Goal: Information Seeking & Learning: Learn about a topic

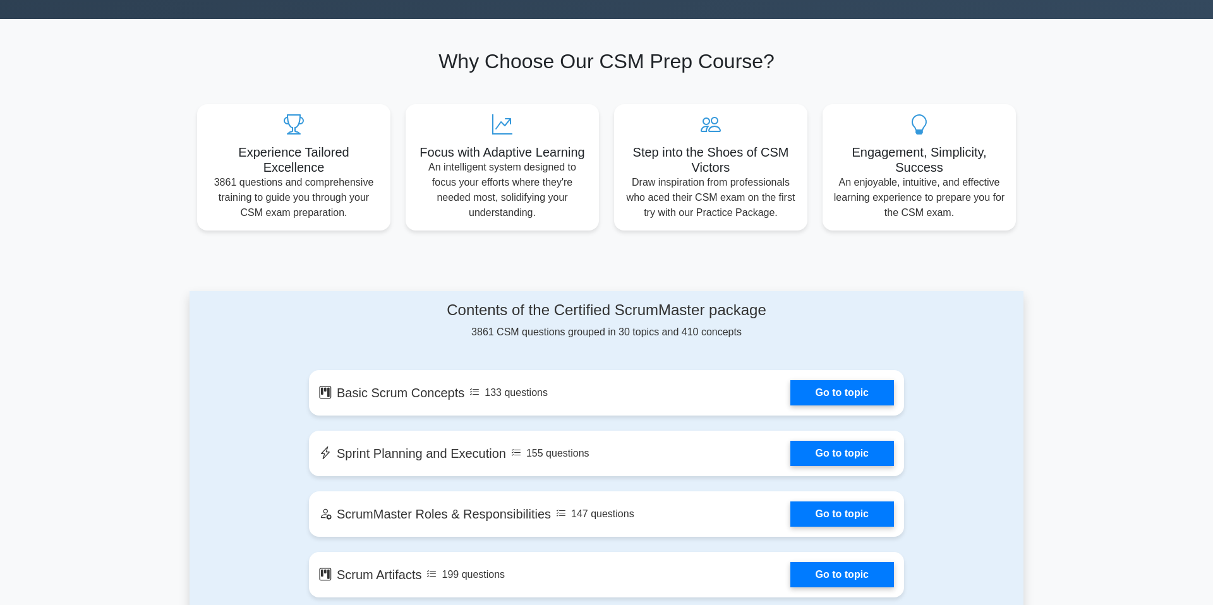
scroll to position [530, 0]
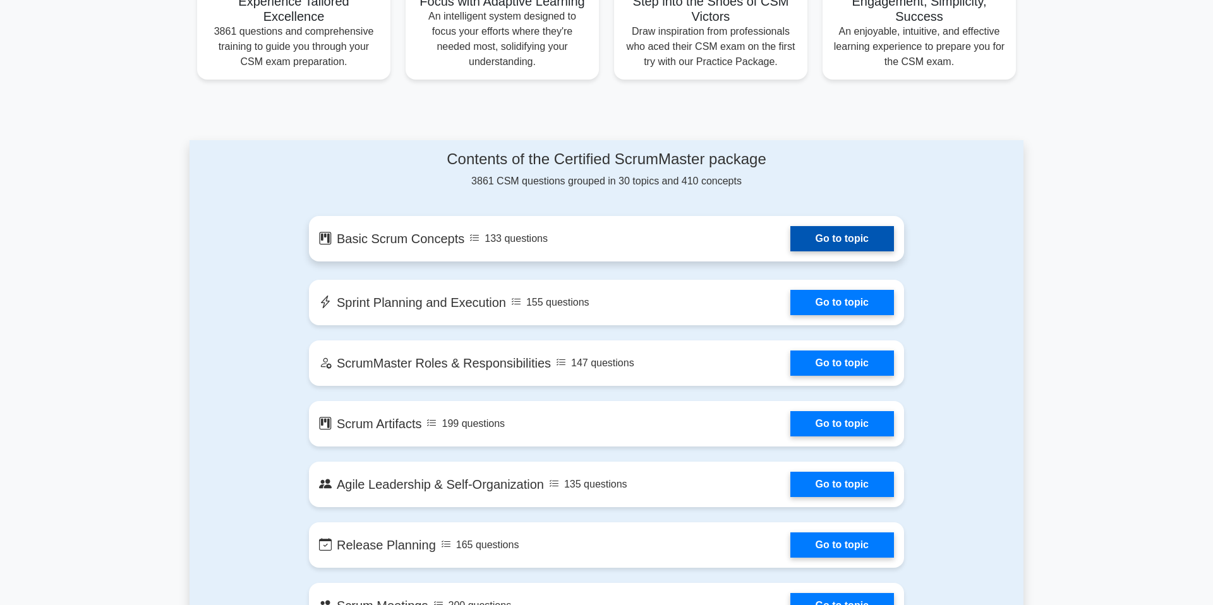
click at [809, 244] on link "Go to topic" at bounding box center [843, 238] width 104 height 25
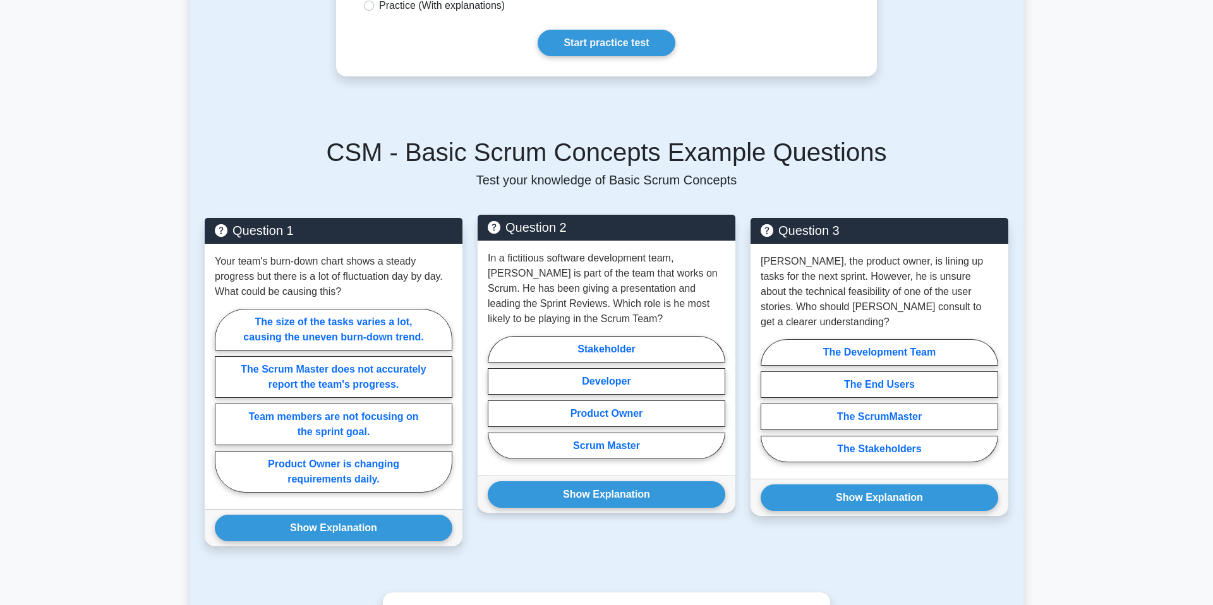
scroll to position [435, 0]
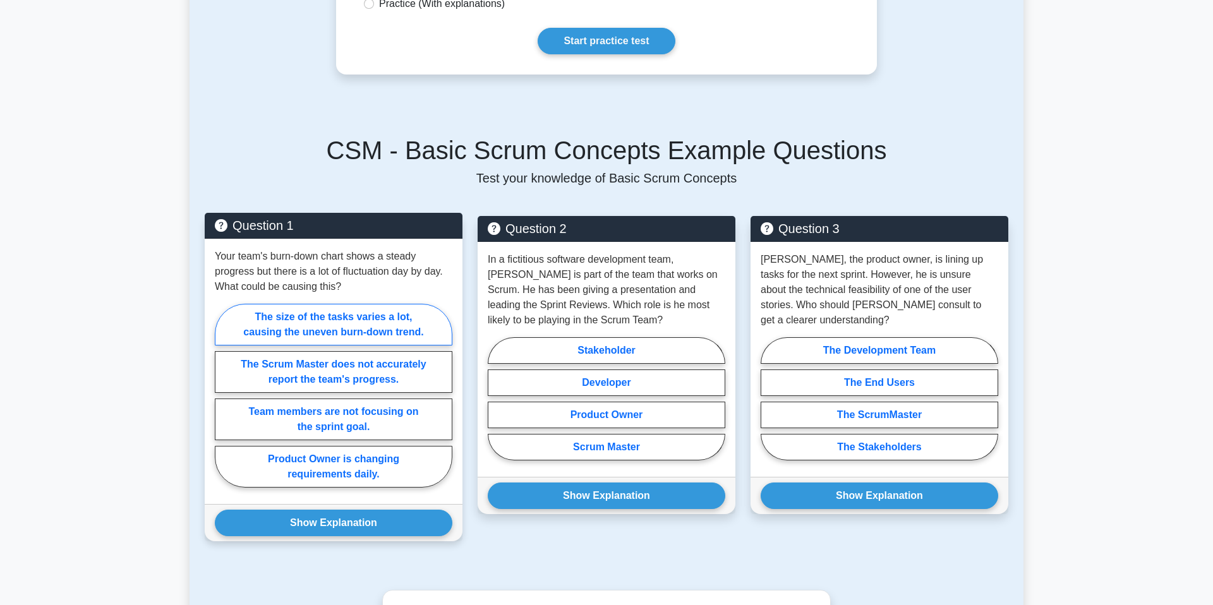
click at [339, 319] on label "The size of the tasks varies a lot, causing the uneven burn-down trend." at bounding box center [334, 325] width 238 height 42
click at [223, 396] on input "The size of the tasks varies a lot, causing the uneven burn-down trend." at bounding box center [219, 400] width 8 height 8
radio input "true"
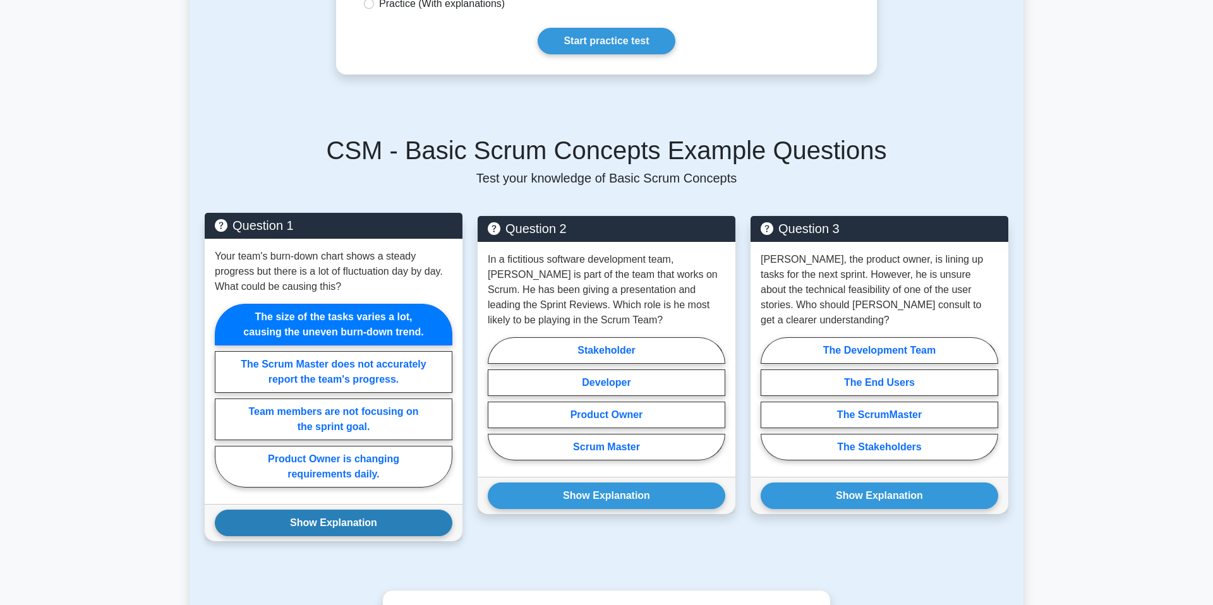
click at [349, 526] on button "Show Explanation" at bounding box center [334, 523] width 238 height 27
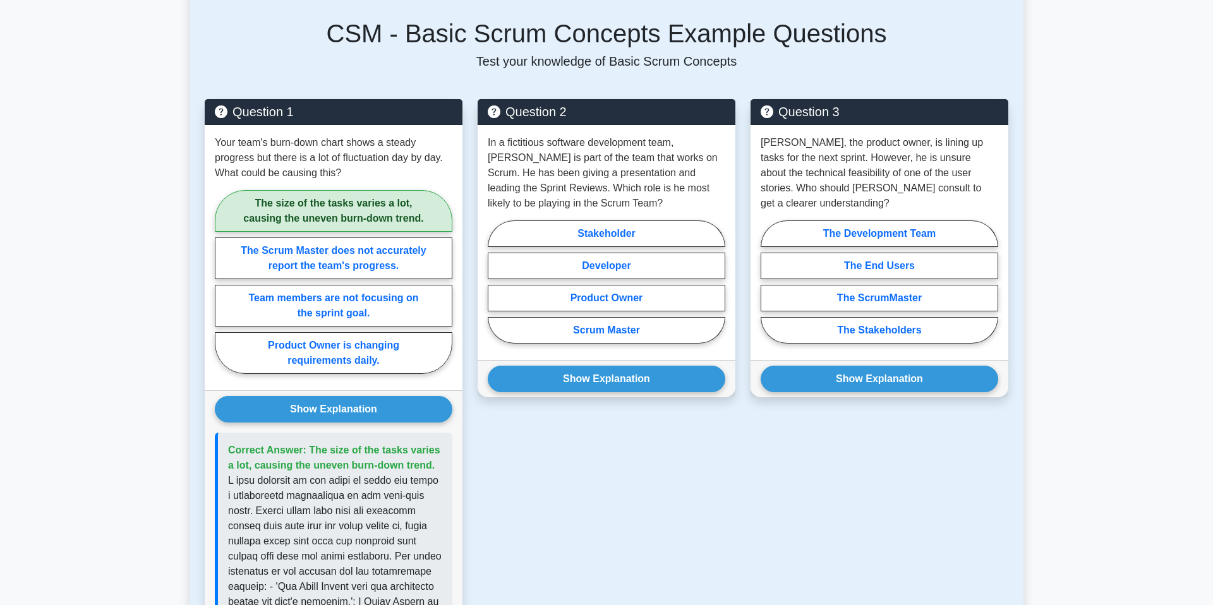
scroll to position [551, 0]
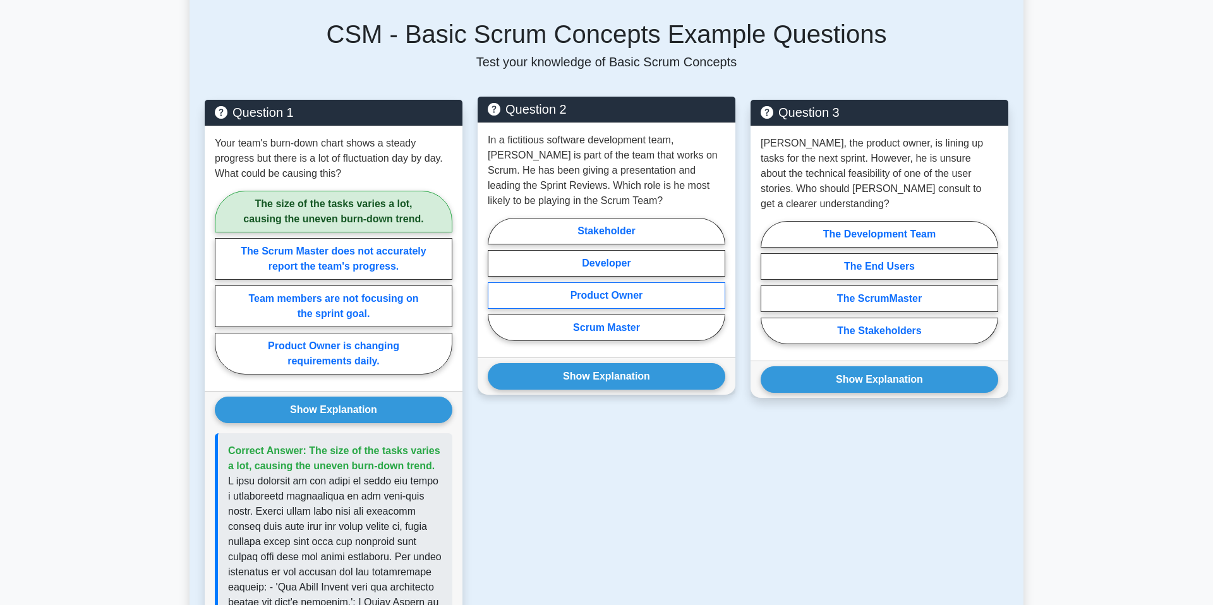
click at [605, 295] on label "Product Owner" at bounding box center [607, 296] width 238 height 27
click at [496, 288] on input "Product Owner" at bounding box center [492, 283] width 8 height 8
radio input "true"
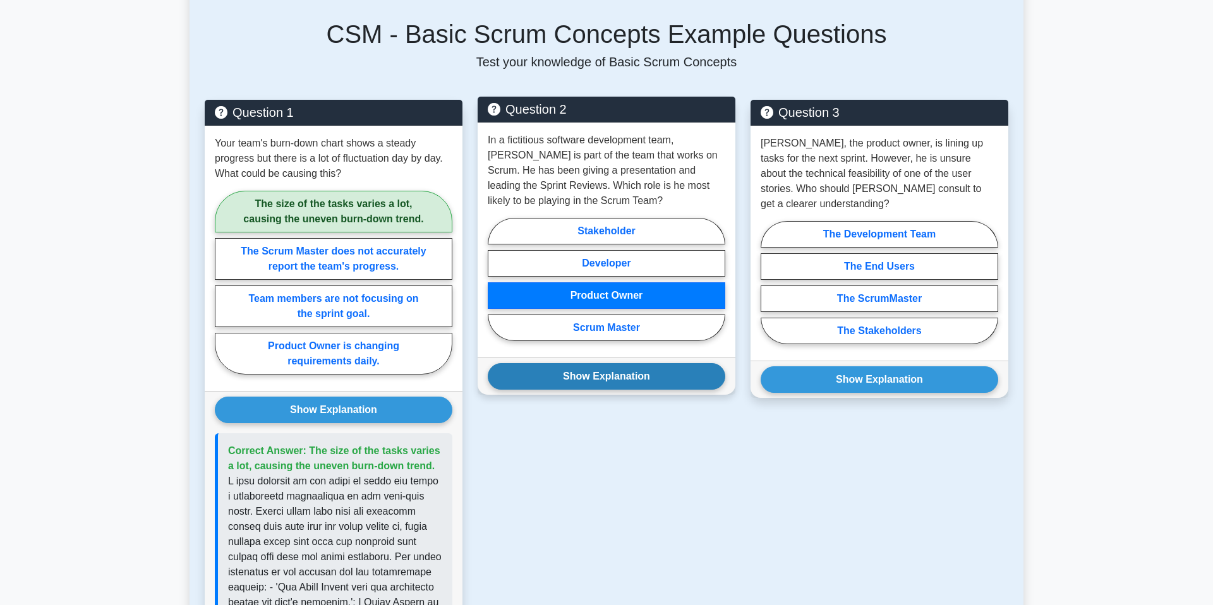
click at [608, 378] on button "Show Explanation" at bounding box center [607, 376] width 238 height 27
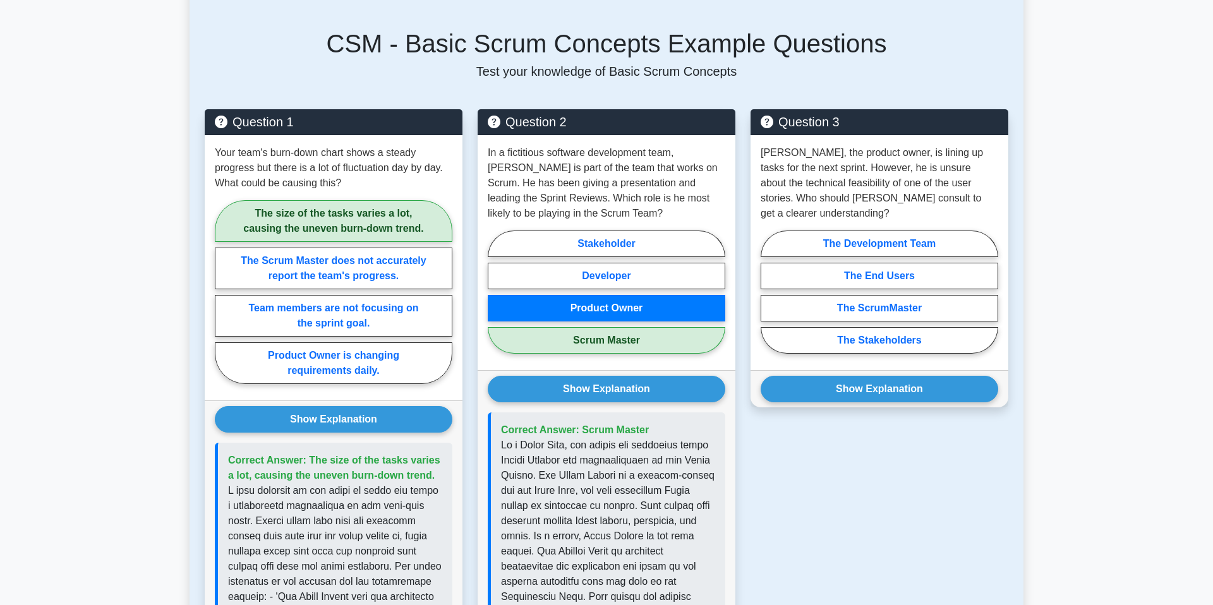
scroll to position [518, 0]
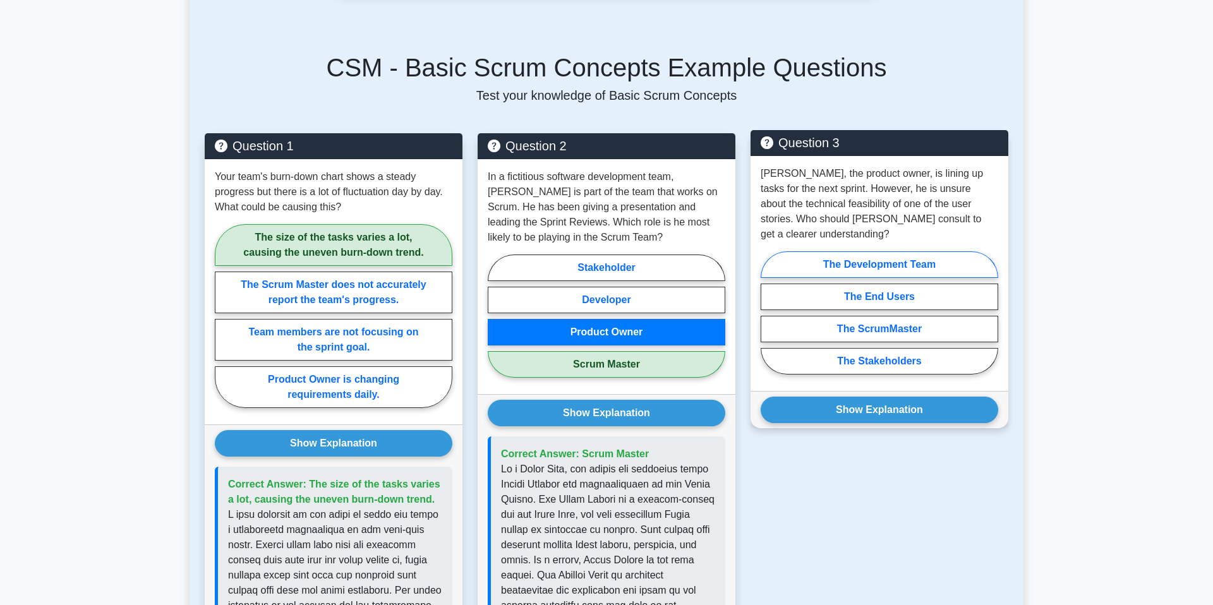
click at [882, 252] on label "The Development Team" at bounding box center [880, 265] width 238 height 27
click at [769, 313] on input "The Development Team" at bounding box center [765, 317] width 8 height 8
radio input "true"
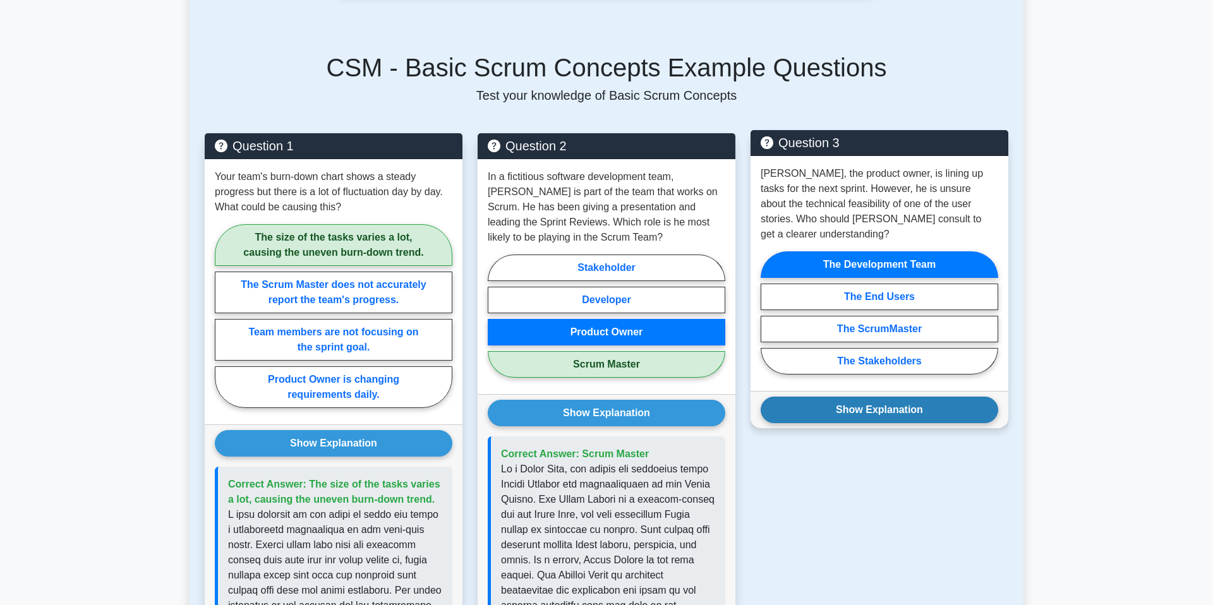
click at [898, 397] on button "Show Explanation" at bounding box center [880, 410] width 238 height 27
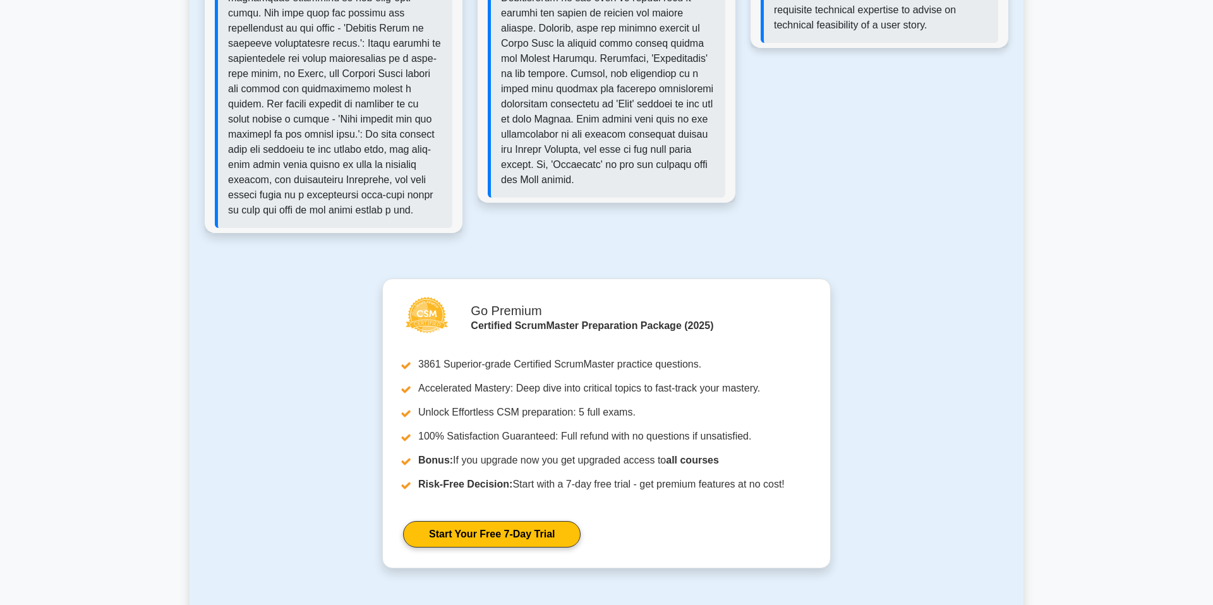
scroll to position [1508, 0]
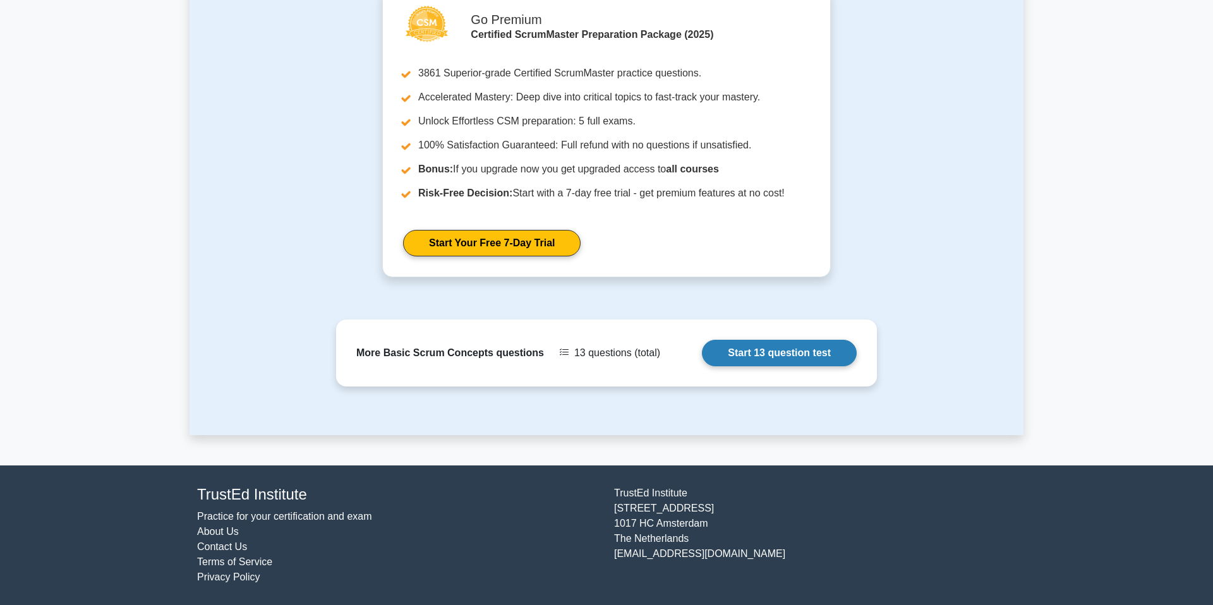
click at [791, 358] on link "Start 13 question test" at bounding box center [779, 353] width 155 height 27
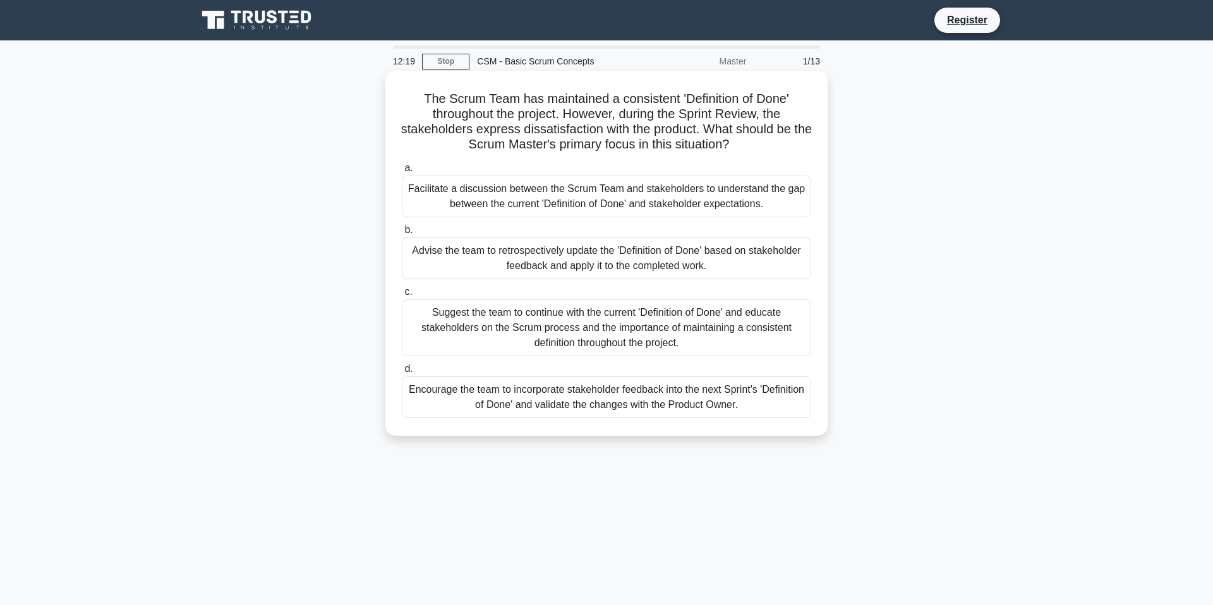
click at [637, 202] on div "Facilitate a discussion between the Scrum Team and stakeholders to understand t…" at bounding box center [607, 197] width 410 height 42
click at [402, 173] on input "a. Facilitate a discussion between the Scrum Team and stakeholders to understan…" at bounding box center [402, 168] width 0 height 8
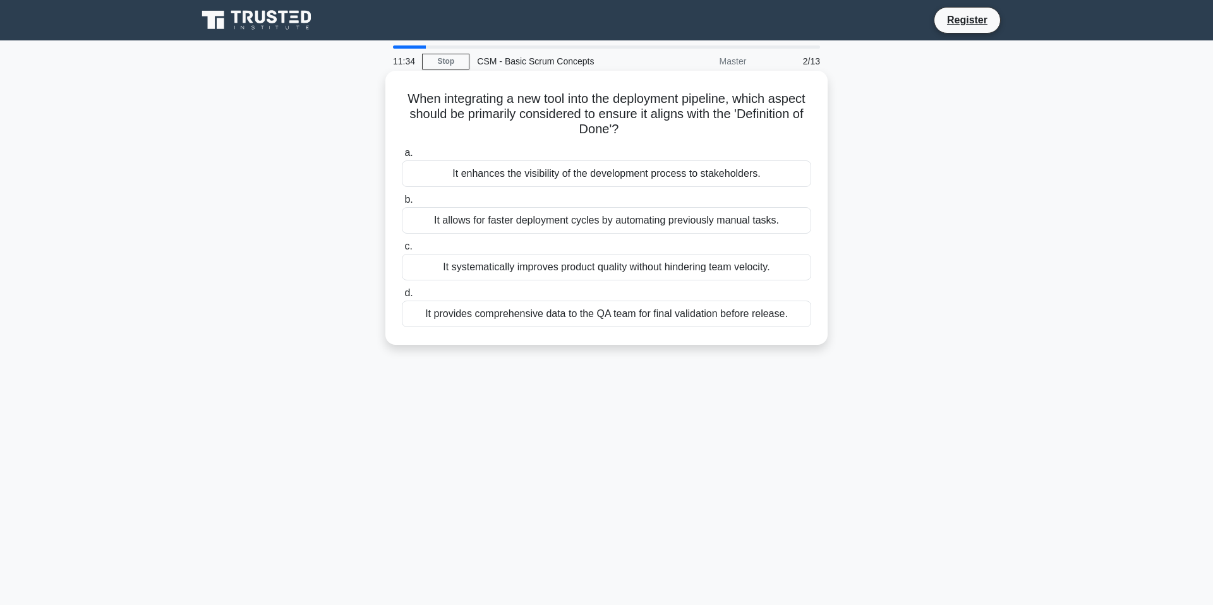
click at [629, 265] on div "It systematically improves product quality without hindering team velocity." at bounding box center [607, 267] width 410 height 27
click at [402, 251] on input "c. It systematically improves product quality without hindering team velocity." at bounding box center [402, 247] width 0 height 8
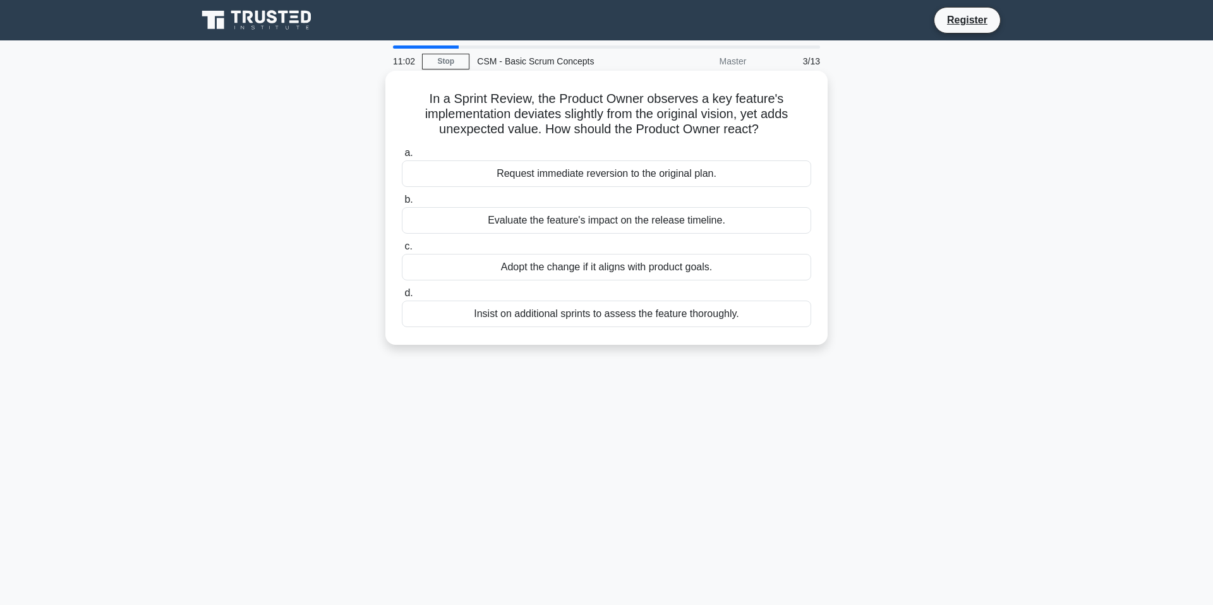
click at [649, 266] on div "Adopt the change if it aligns with product goals." at bounding box center [607, 267] width 410 height 27
click at [402, 251] on input "c. Adopt the change if it aligns with product goals." at bounding box center [402, 247] width 0 height 8
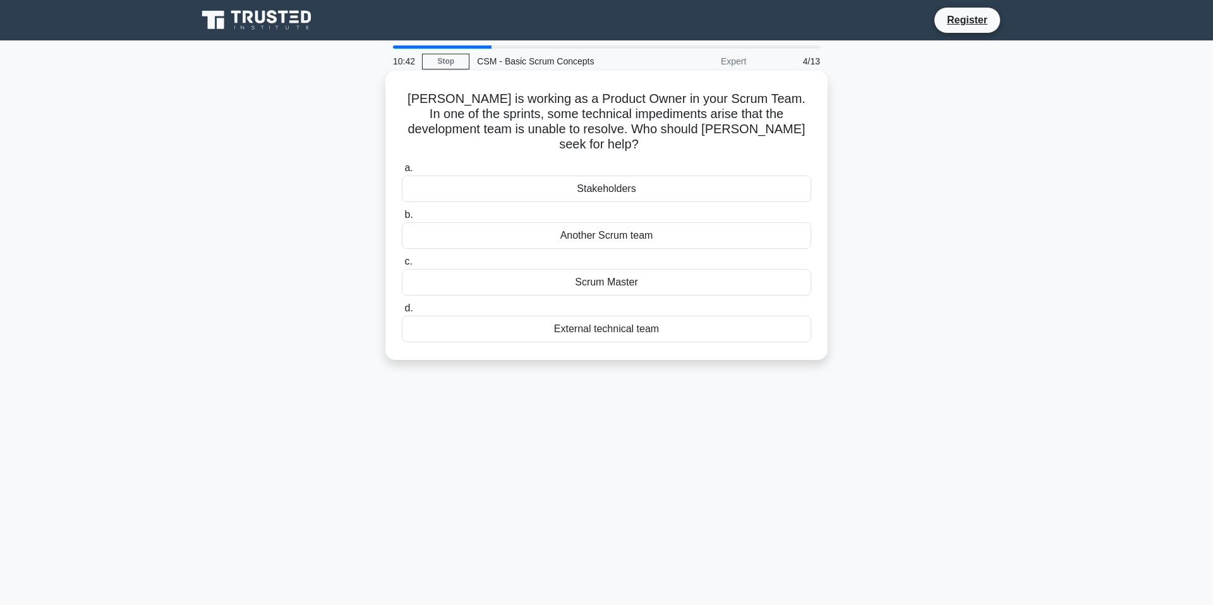
click at [649, 269] on div "Scrum Master" at bounding box center [607, 282] width 410 height 27
click at [402, 266] on input "c. Scrum Master" at bounding box center [402, 262] width 0 height 8
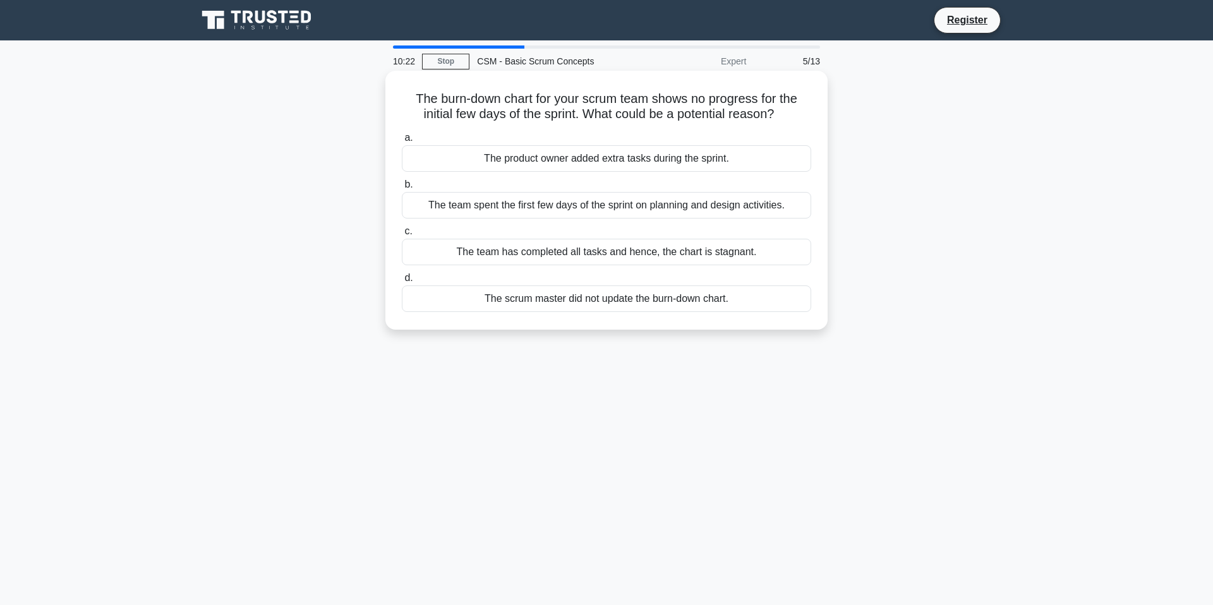
click at [593, 150] on div "The product owner added extra tasks during the sprint." at bounding box center [607, 158] width 410 height 27
click at [402, 142] on input "a. The product owner added extra tasks during the sprint." at bounding box center [402, 138] width 0 height 8
click at [594, 207] on div "The team is tackling easier tasks at first, leaving more difficult ones for the…" at bounding box center [607, 205] width 410 height 27
click at [402, 189] on input "b. The team is tackling easier tasks at first, leaving more difficult ones for …" at bounding box center [402, 185] width 0 height 8
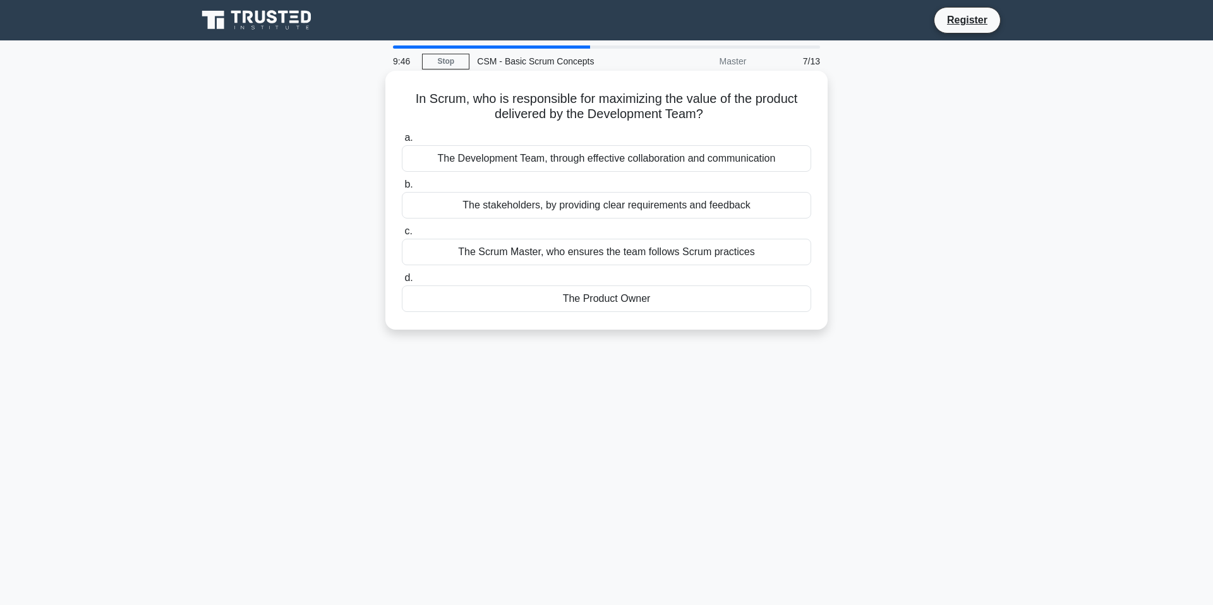
click at [595, 210] on div "The stakeholders, by providing clear requirements and feedback" at bounding box center [607, 205] width 410 height 27
click at [402, 189] on input "b. The stakeholders, by providing clear requirements and feedback" at bounding box center [402, 185] width 0 height 8
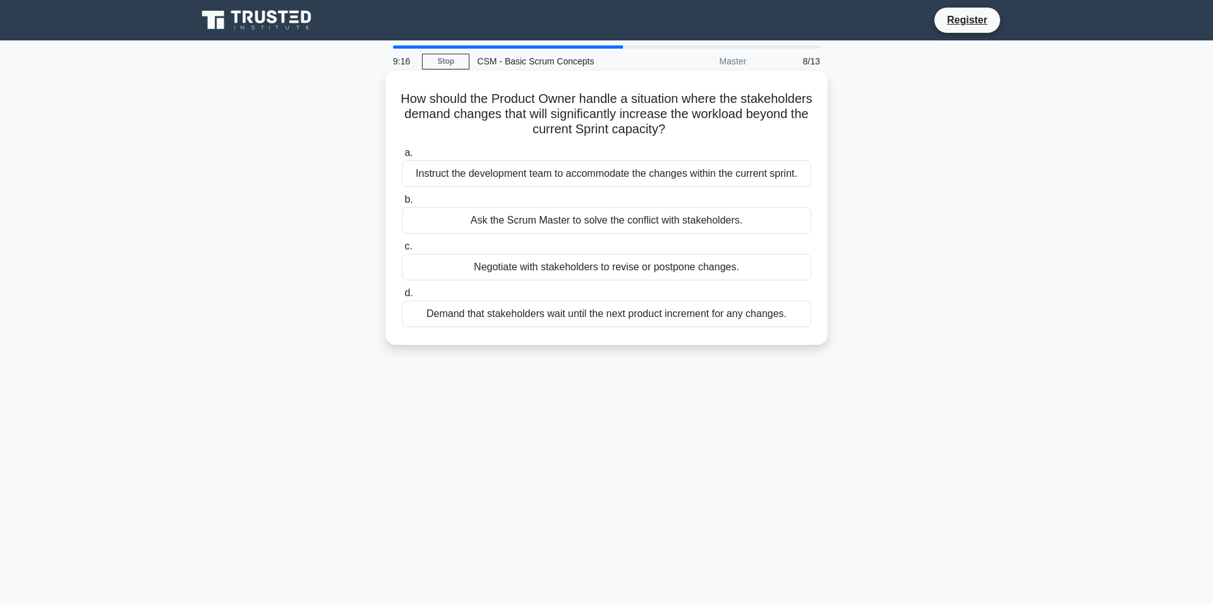
click at [599, 266] on div "Negotiate with stakeholders to revise or postpone changes." at bounding box center [607, 267] width 410 height 27
click at [402, 251] on input "c. Negotiate with stakeholders to revise or postpone changes." at bounding box center [402, 247] width 0 height 8
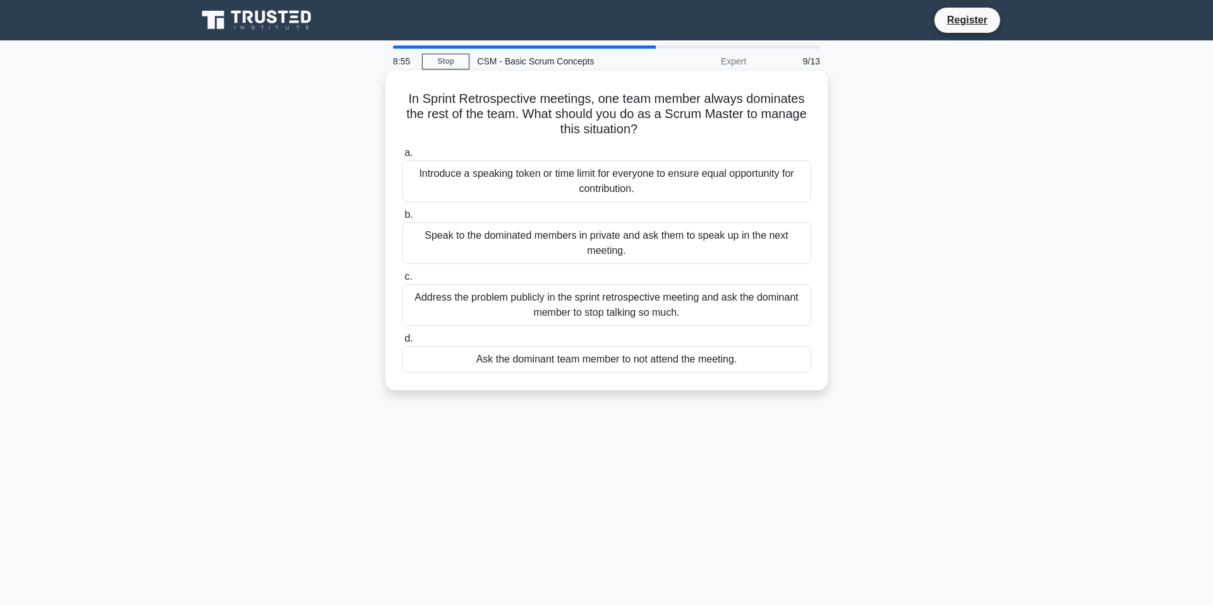
click at [601, 183] on div "Introduce a speaking token or time limit for everyone to ensure equal opportuni…" at bounding box center [607, 182] width 410 height 42
click at [402, 157] on input "a. Introduce a speaking token or time limit for everyone to ensure equal opport…" at bounding box center [402, 153] width 0 height 8
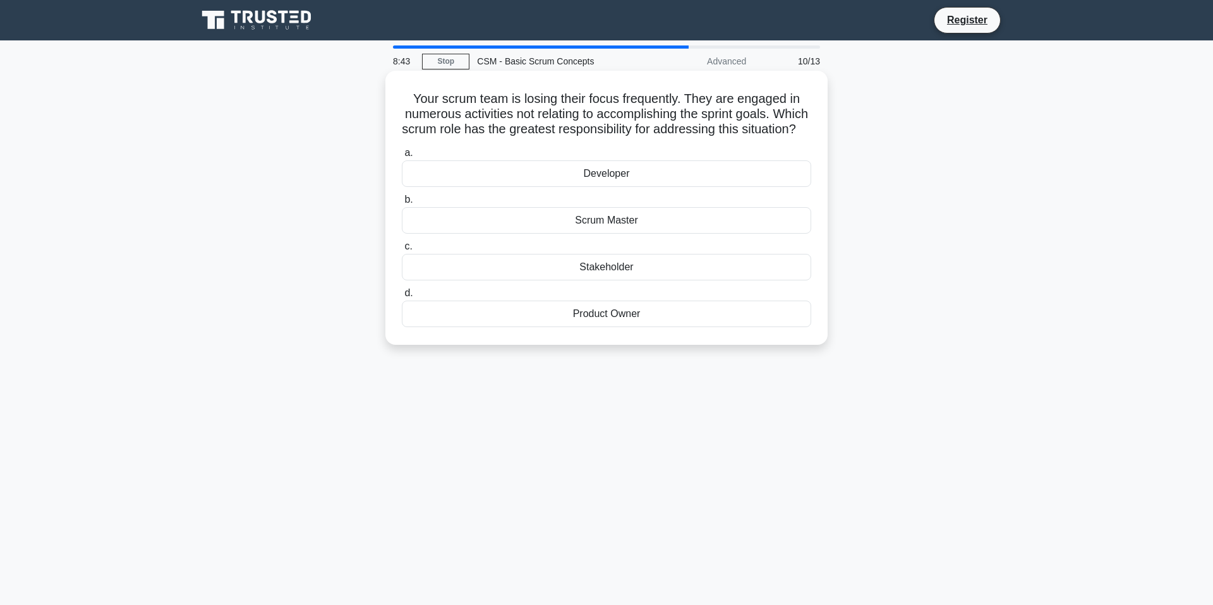
click at [626, 234] on div "Scrum Master" at bounding box center [607, 220] width 410 height 27
click at [402, 204] on input "b. Scrum Master" at bounding box center [402, 200] width 0 height 8
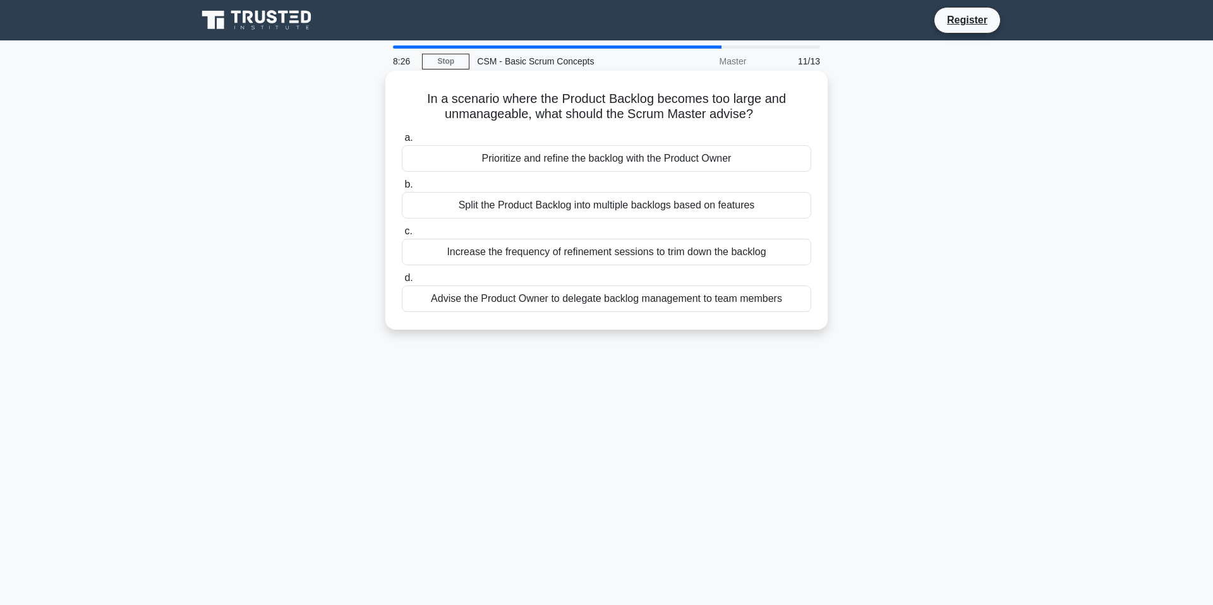
click at [603, 164] on div "Prioritize and refine the backlog with the Product Owner" at bounding box center [607, 158] width 410 height 27
click at [402, 142] on input "a. Prioritize and refine the backlog with the Product Owner" at bounding box center [402, 138] width 0 height 8
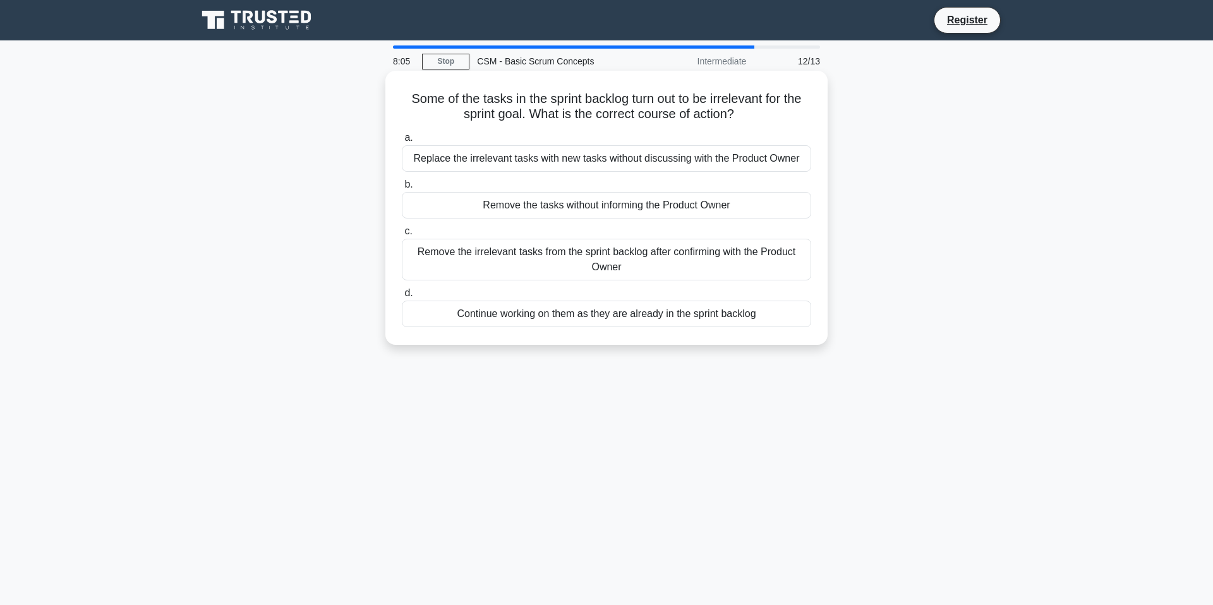
click at [604, 260] on div "Remove the irrelevant tasks from the sprint backlog after confirming with the P…" at bounding box center [607, 260] width 410 height 42
click at [402, 236] on input "c. Remove the irrelevant tasks from the sprint backlog after confirming with th…" at bounding box center [402, 232] width 0 height 8
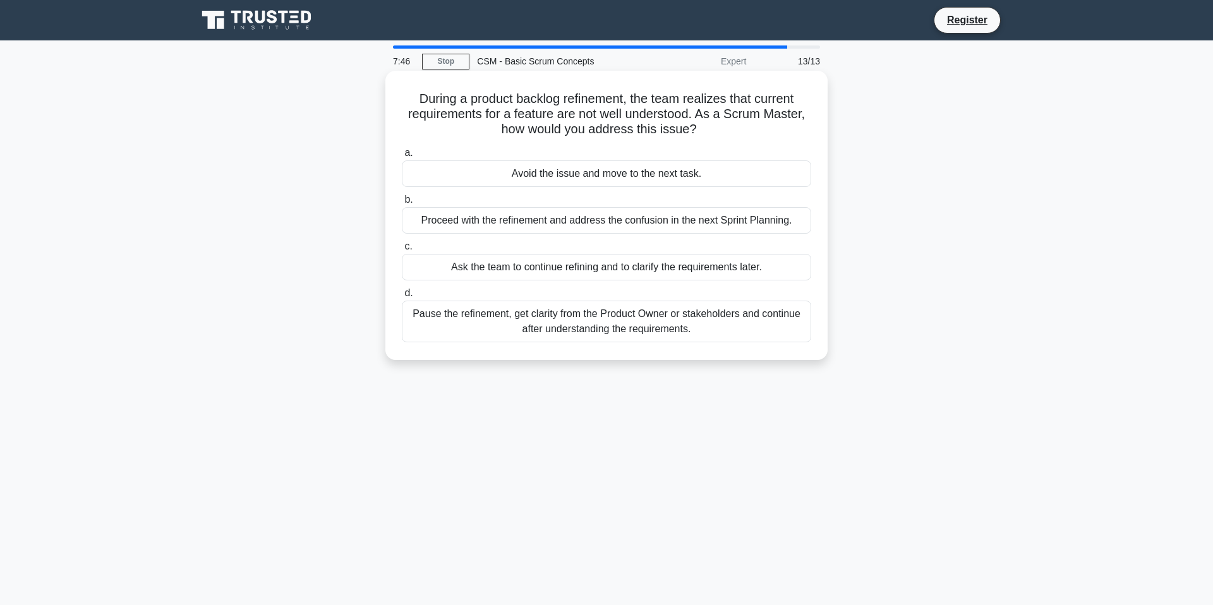
click at [571, 321] on div "Pause the refinement, get clarity from the Product Owner or stakeholders and co…" at bounding box center [607, 322] width 410 height 42
click at [402, 298] on input "d. Pause the refinement, get clarity from the Product Owner or stakeholders and…" at bounding box center [402, 293] width 0 height 8
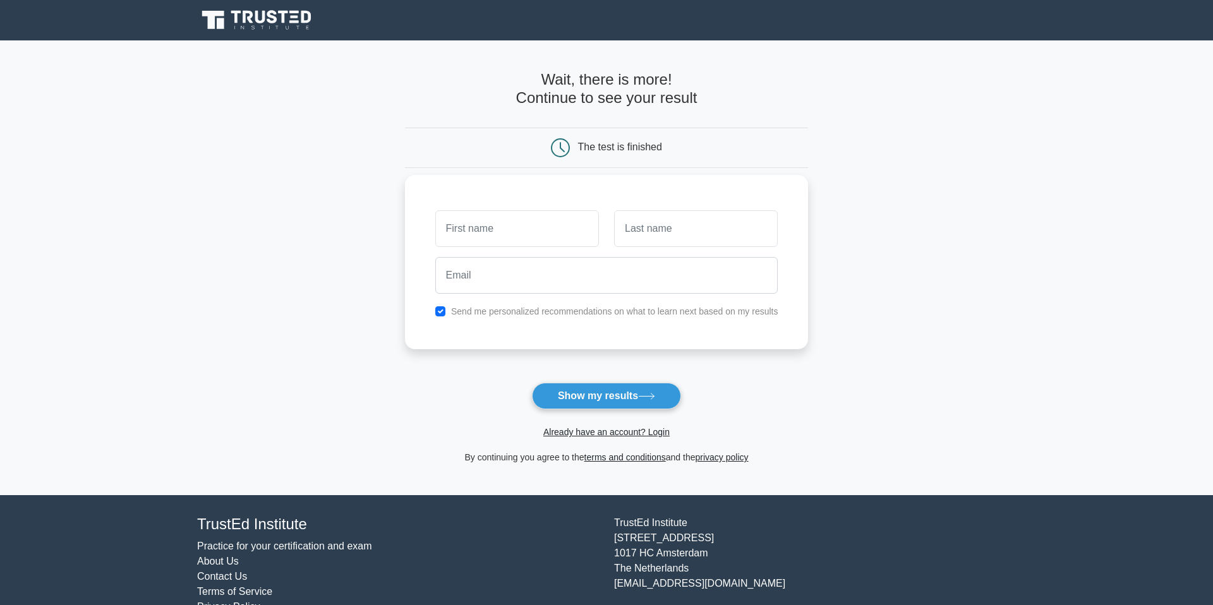
click at [489, 221] on input "text" at bounding box center [517, 228] width 164 height 37
click at [607, 405] on button "Show my results" at bounding box center [606, 396] width 149 height 27
click at [478, 231] on input "text" at bounding box center [517, 228] width 164 height 37
type input "a"
click at [632, 250] on div at bounding box center [696, 228] width 179 height 47
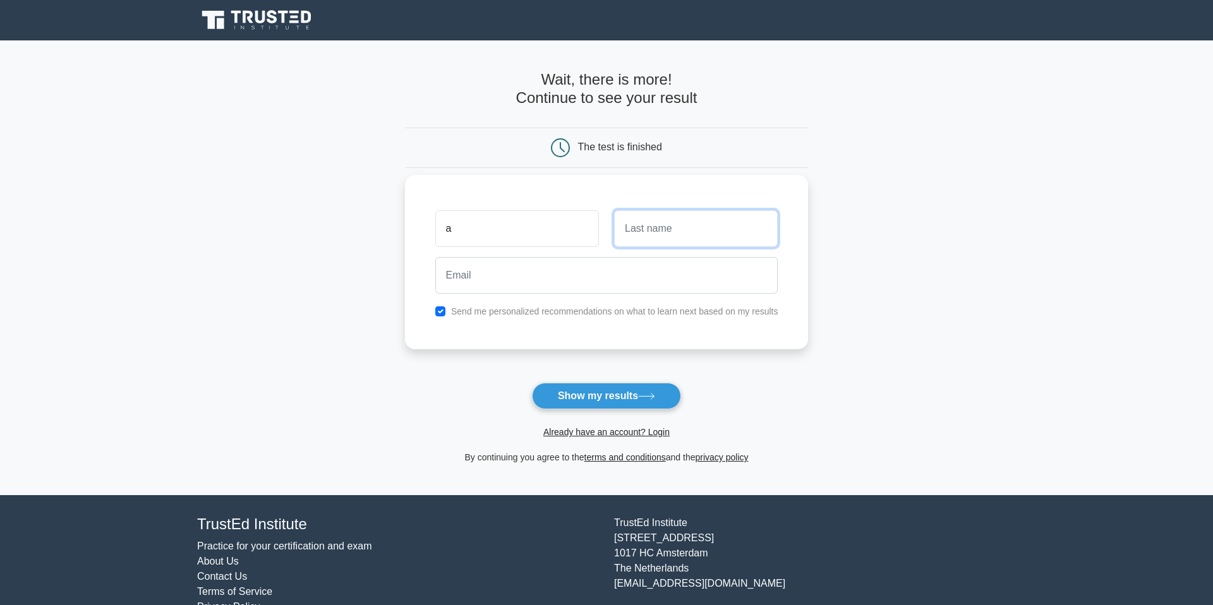
click at [641, 232] on input "text" at bounding box center [696, 228] width 164 height 37
type input "b"
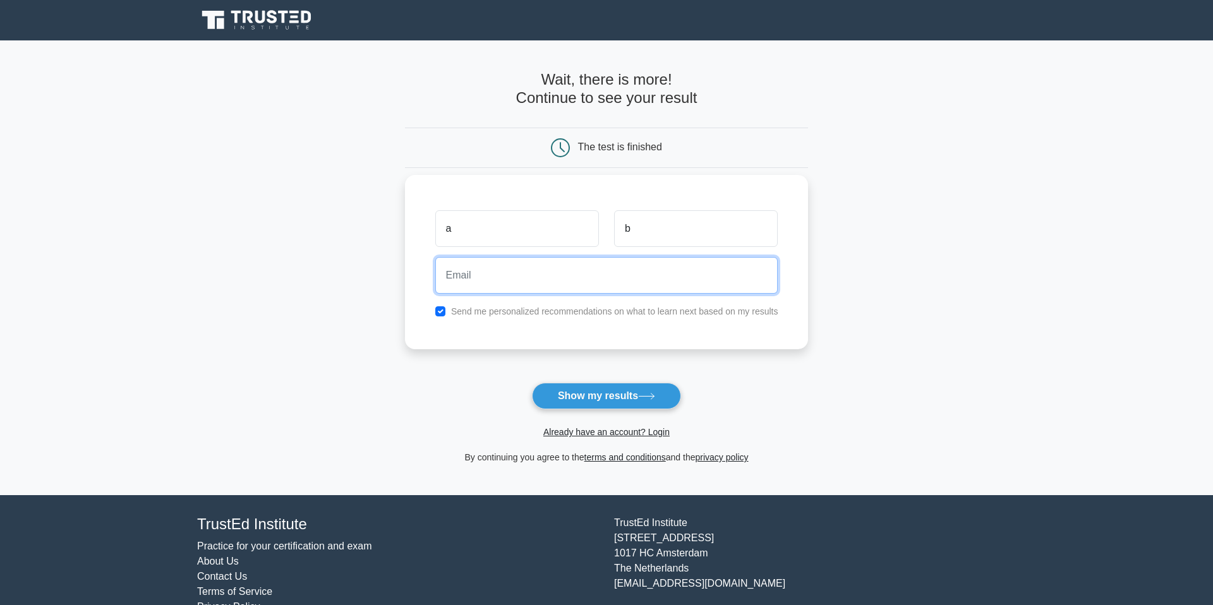
click at [513, 274] on input "email" at bounding box center [606, 275] width 343 height 37
click at [443, 315] on input "checkbox" at bounding box center [440, 312] width 10 height 10
checkbox input "false"
click at [475, 284] on input "email" at bounding box center [606, 275] width 343 height 37
type input "bbatavia@gmail.com"
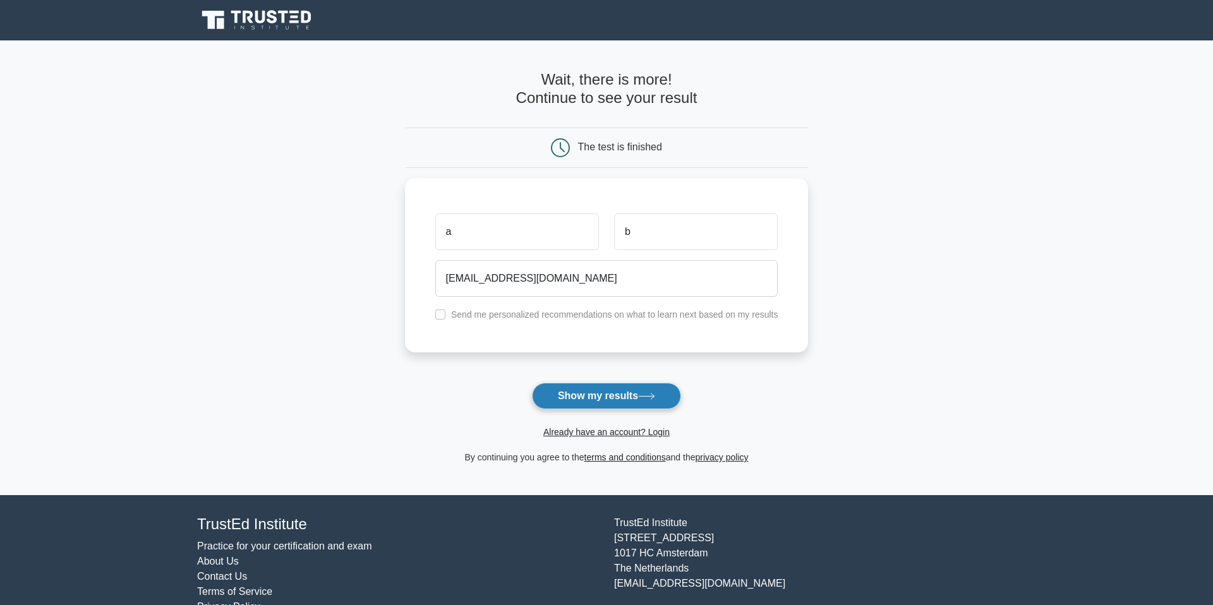
click at [592, 396] on button "Show my results" at bounding box center [606, 396] width 149 height 27
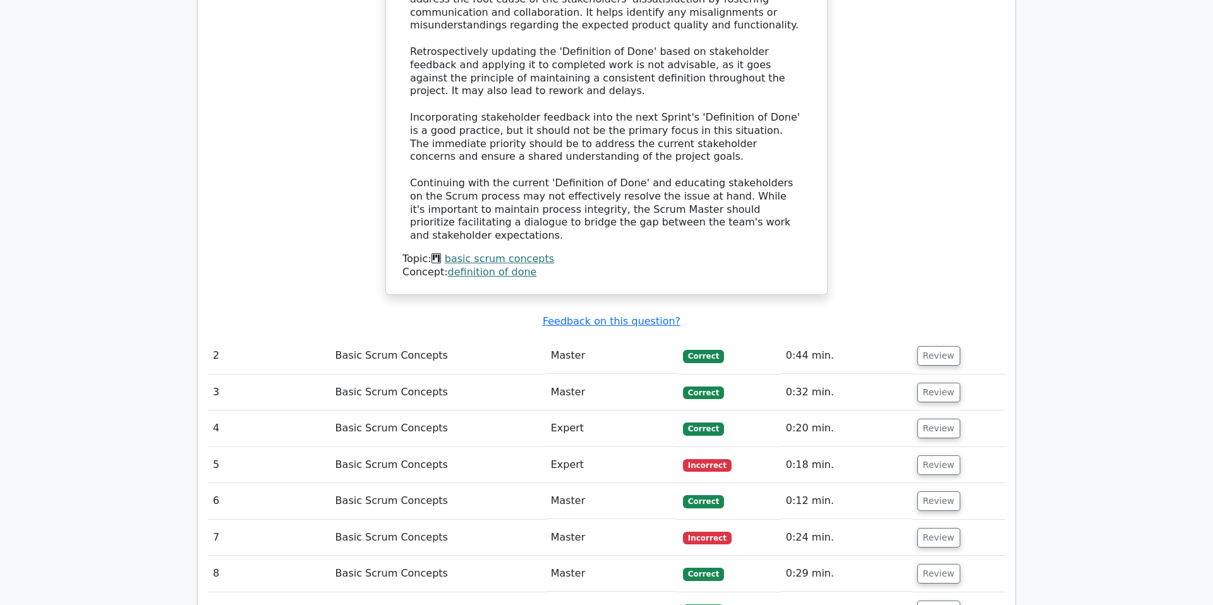
scroll to position [1479, 0]
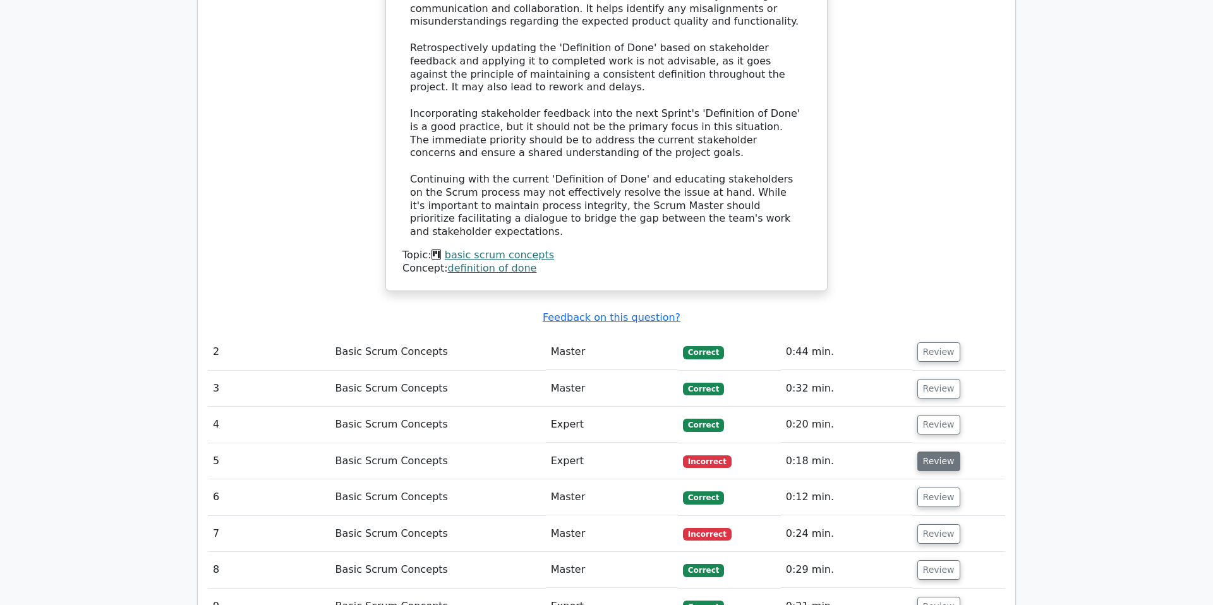
click at [937, 452] on button "Review" at bounding box center [939, 462] width 43 height 20
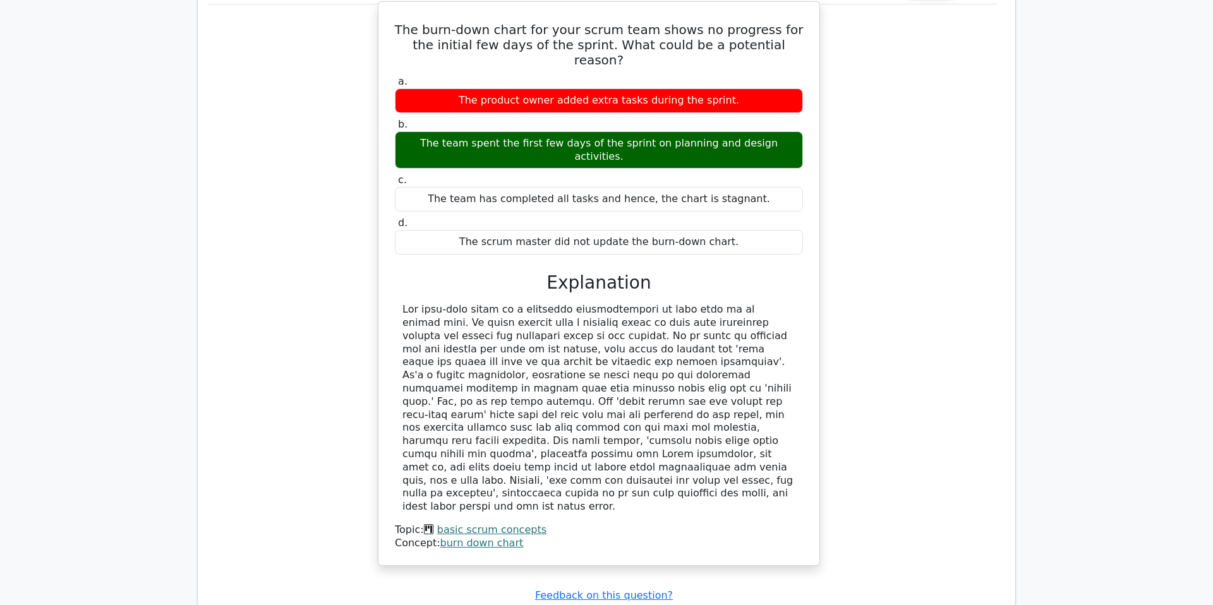
scroll to position [2229, 0]
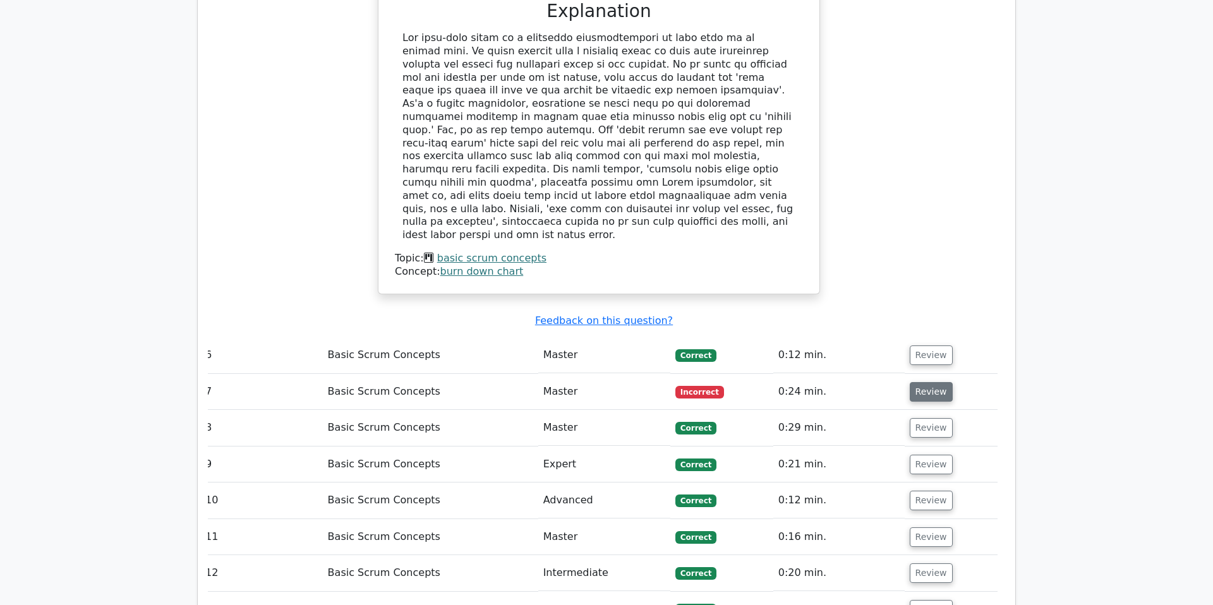
click at [916, 382] on button "Review" at bounding box center [931, 392] width 43 height 20
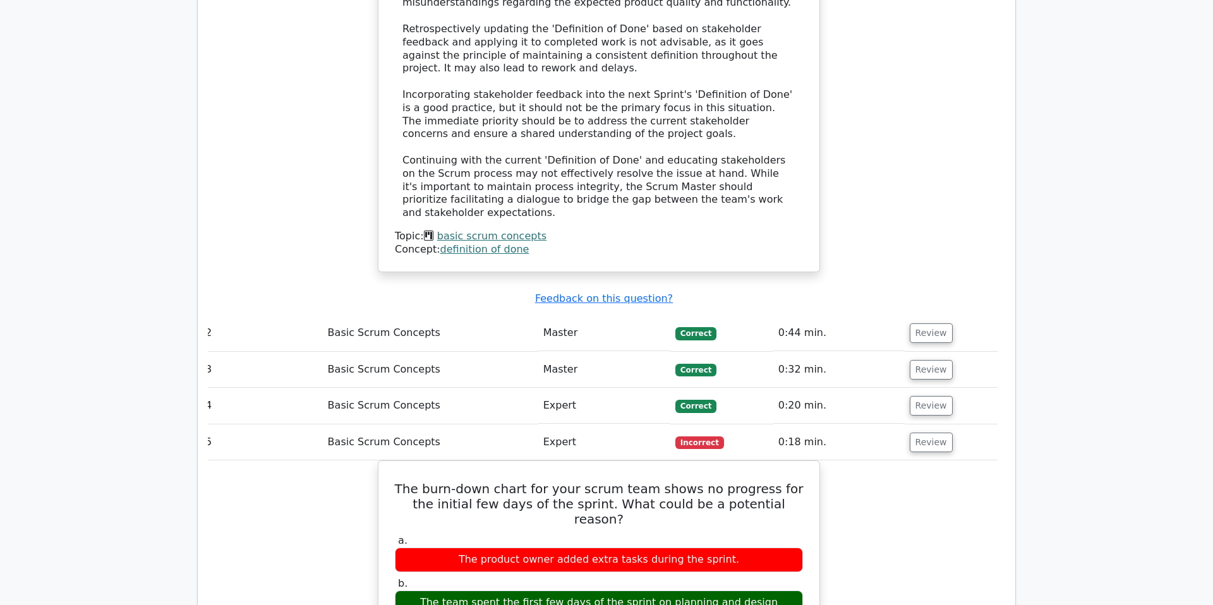
scroll to position [1545, 0]
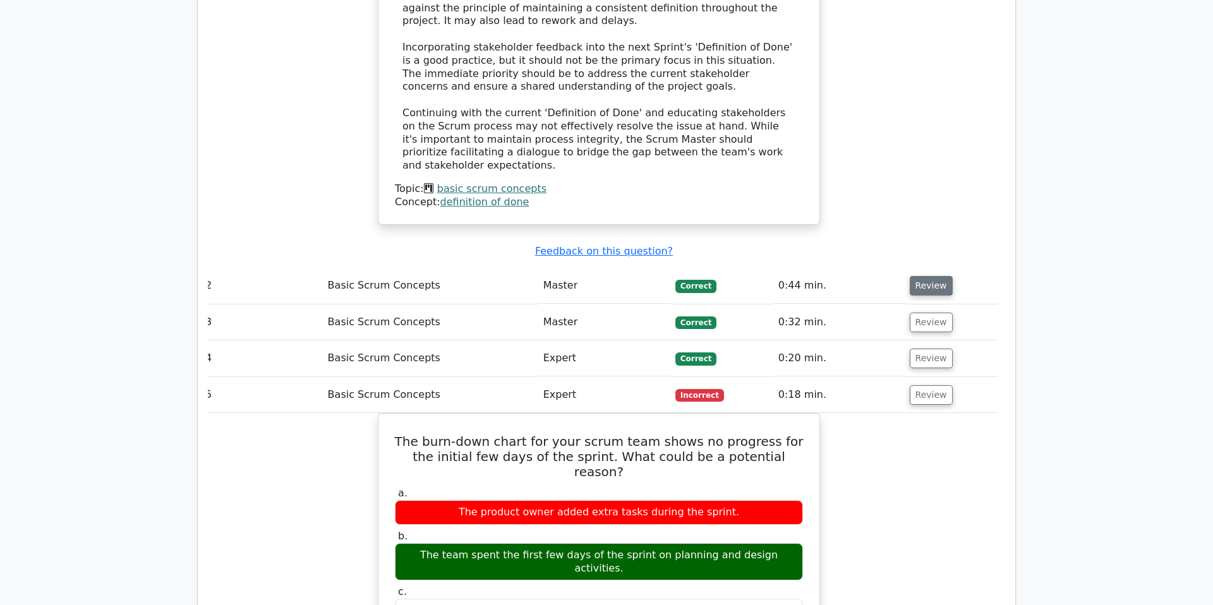
click at [930, 276] on button "Review" at bounding box center [931, 286] width 43 height 20
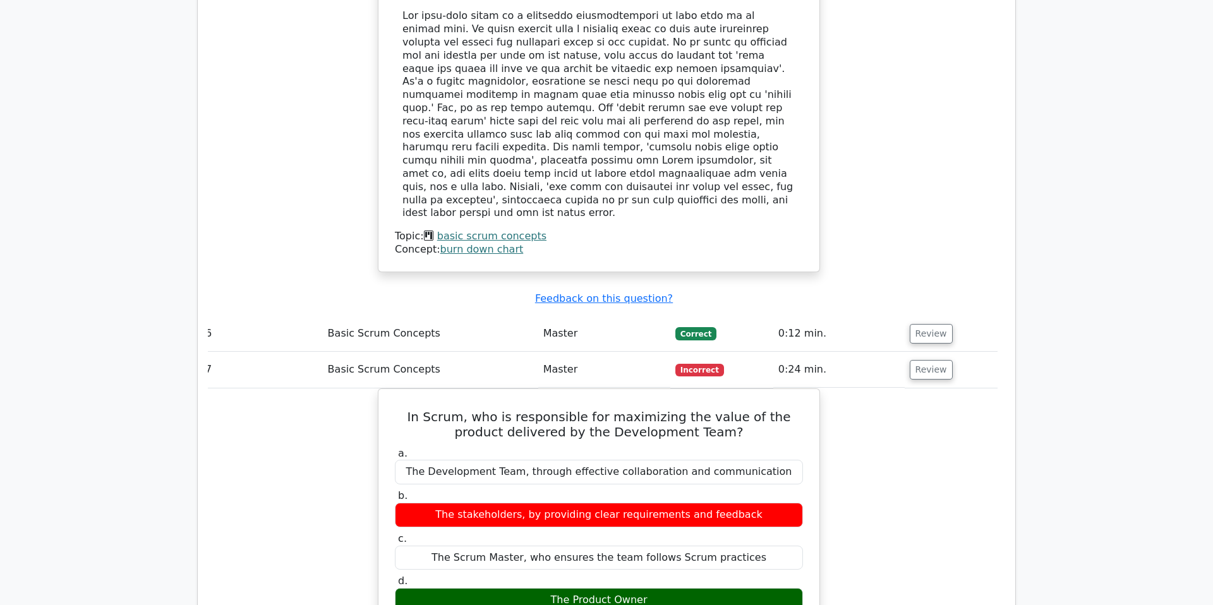
scroll to position [2899, 0]
click at [913, 360] on button "Review" at bounding box center [931, 370] width 43 height 20
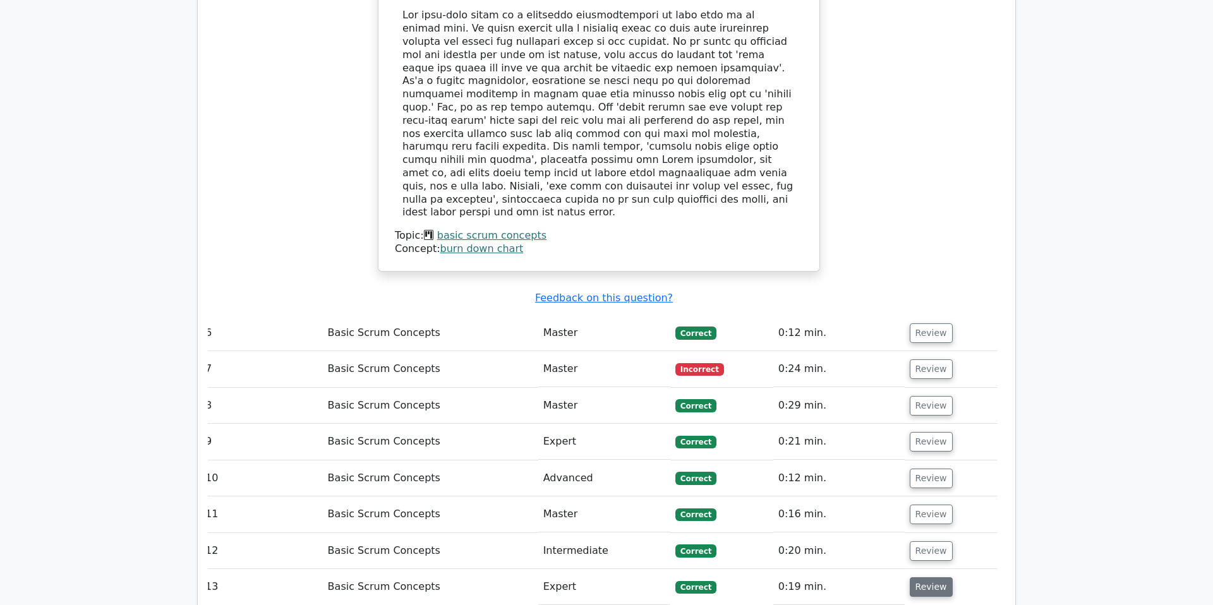
click at [933, 578] on button "Review" at bounding box center [931, 588] width 43 height 20
click at [921, 432] on button "Review" at bounding box center [931, 442] width 43 height 20
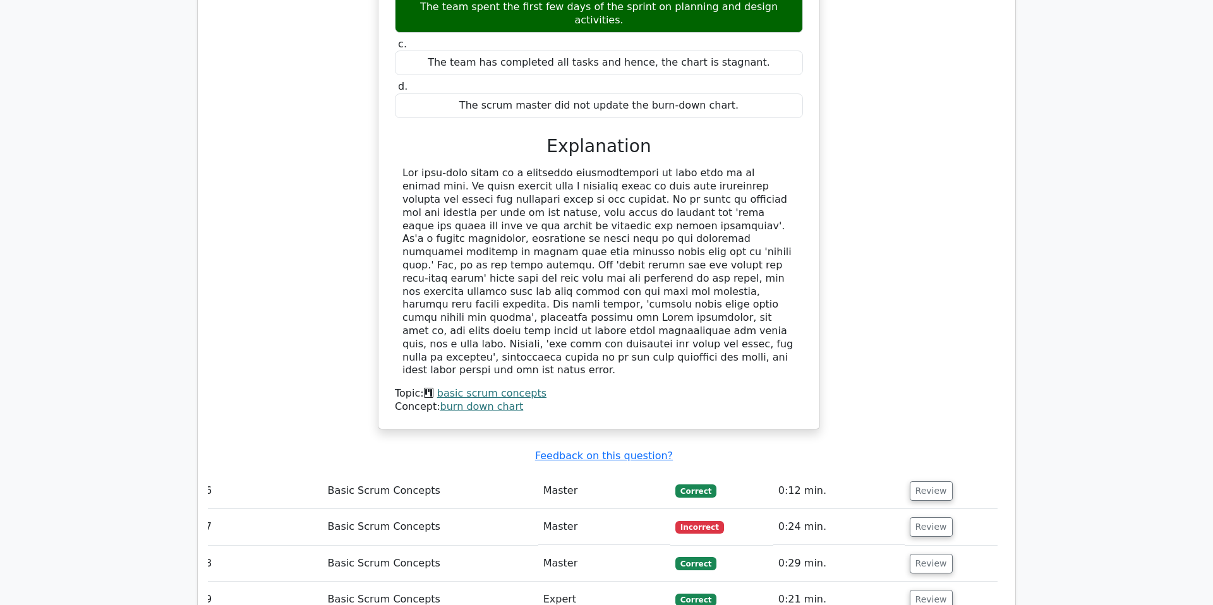
scroll to position [2744, 0]
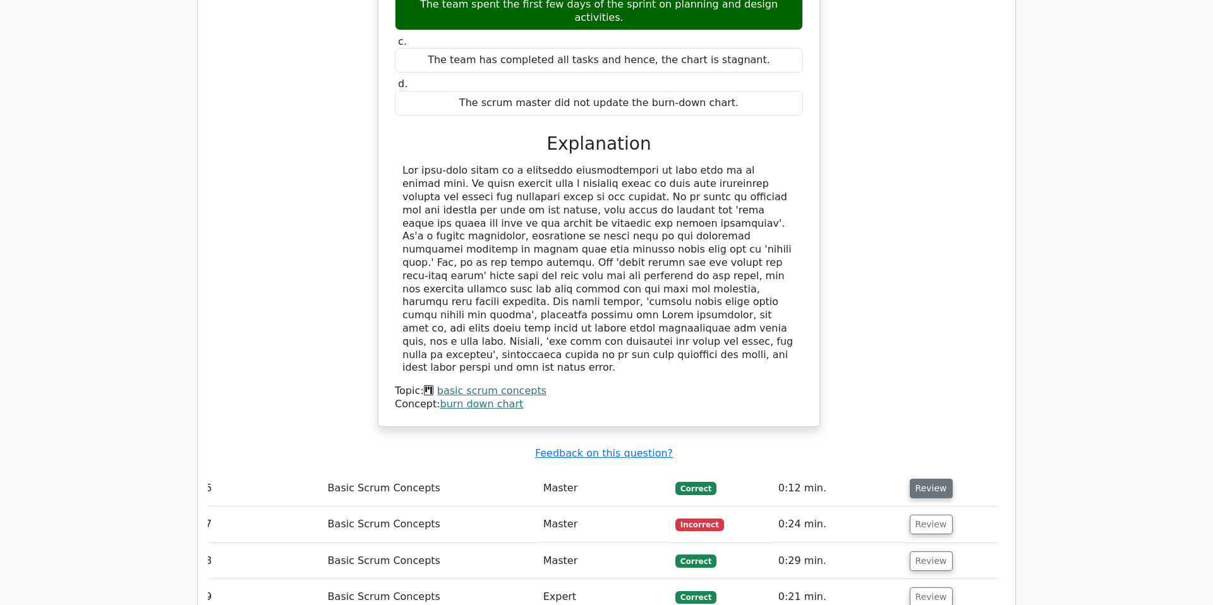
click at [928, 479] on button "Review" at bounding box center [931, 489] width 43 height 20
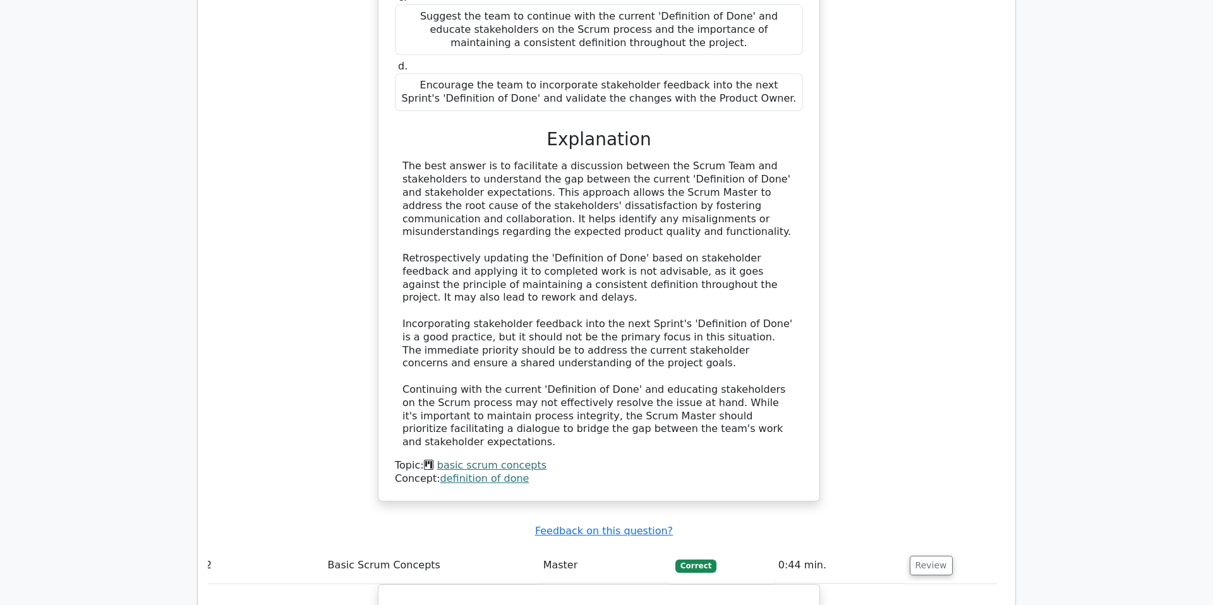
scroll to position [1263, 0]
